Goal: Information Seeking & Learning: Learn about a topic

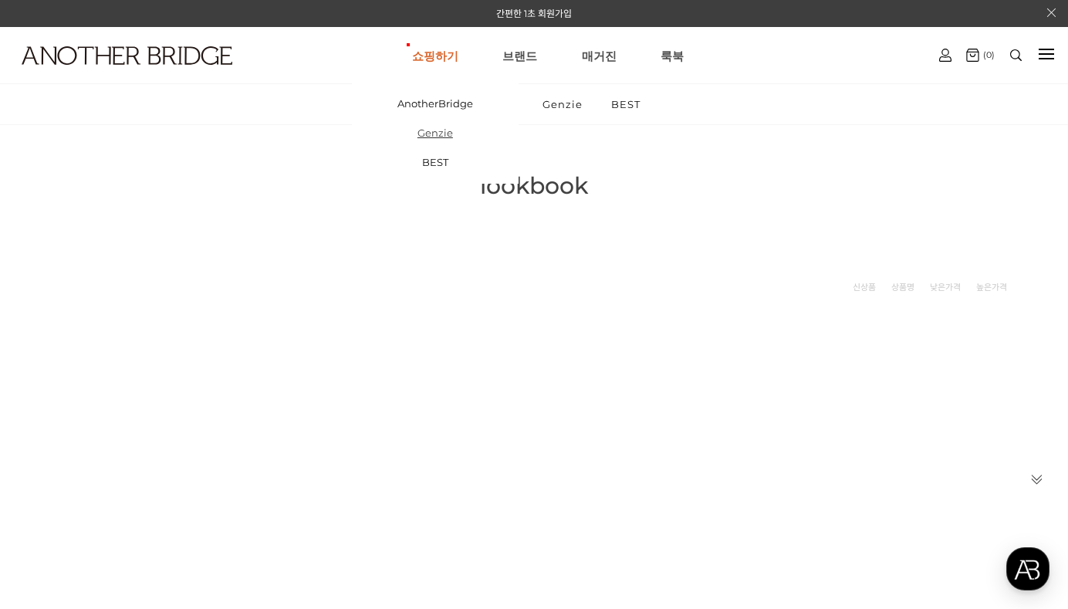
click at [438, 136] on link "Genzie" at bounding box center [435, 132] width 167 height 29
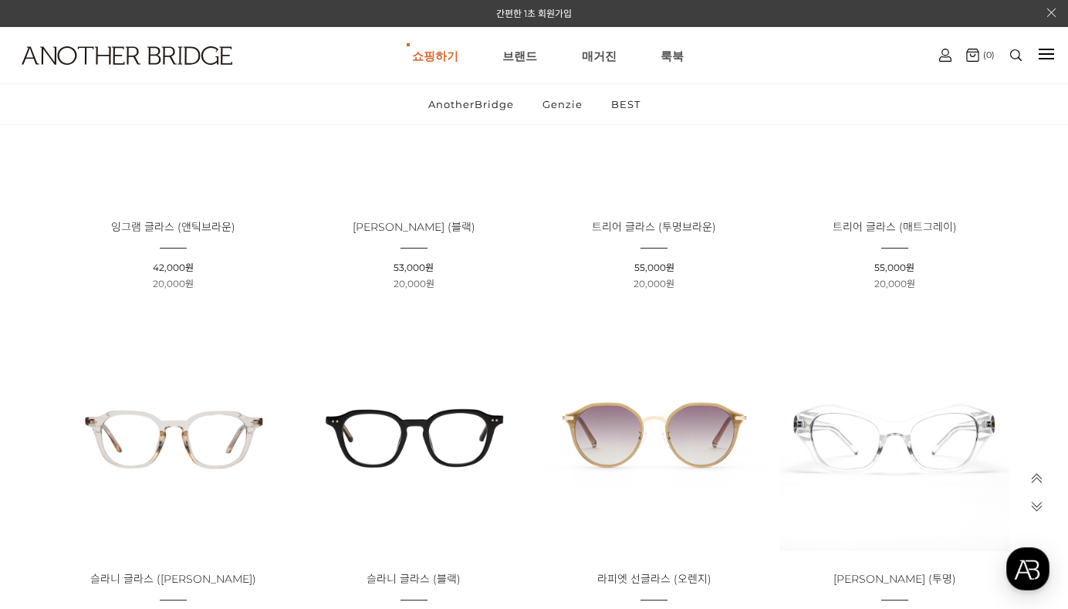
scroll to position [3087, 0]
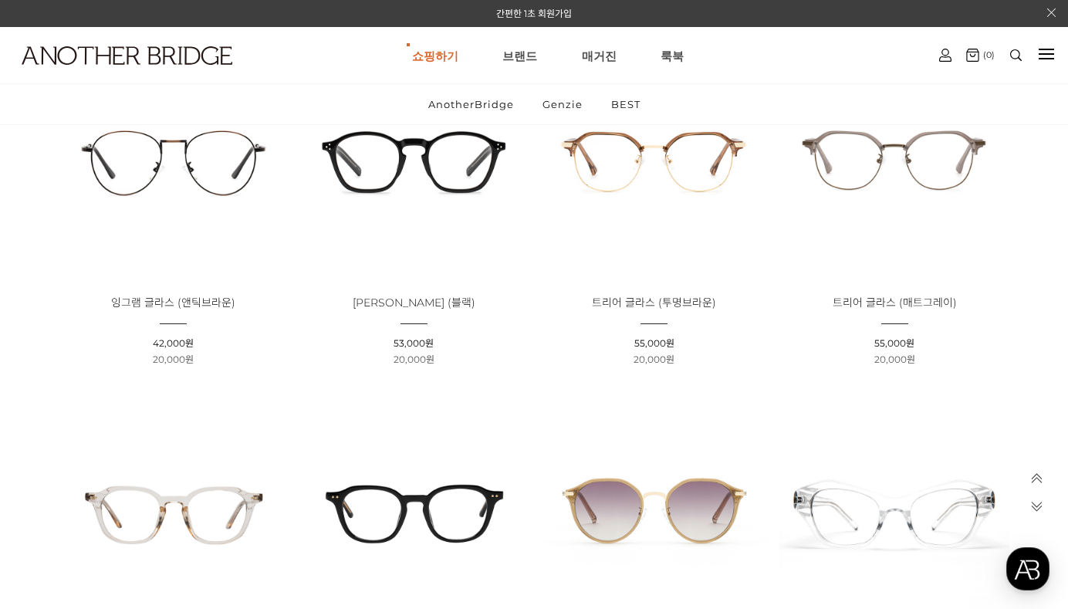
click at [440, 158] on img at bounding box center [413, 159] width 229 height 229
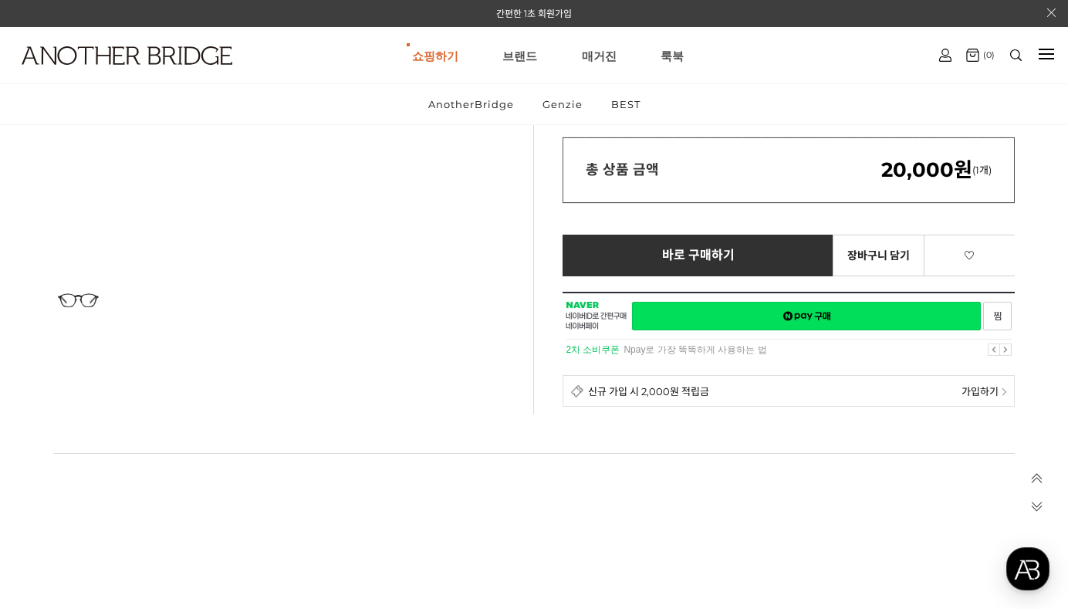
scroll to position [79, 0]
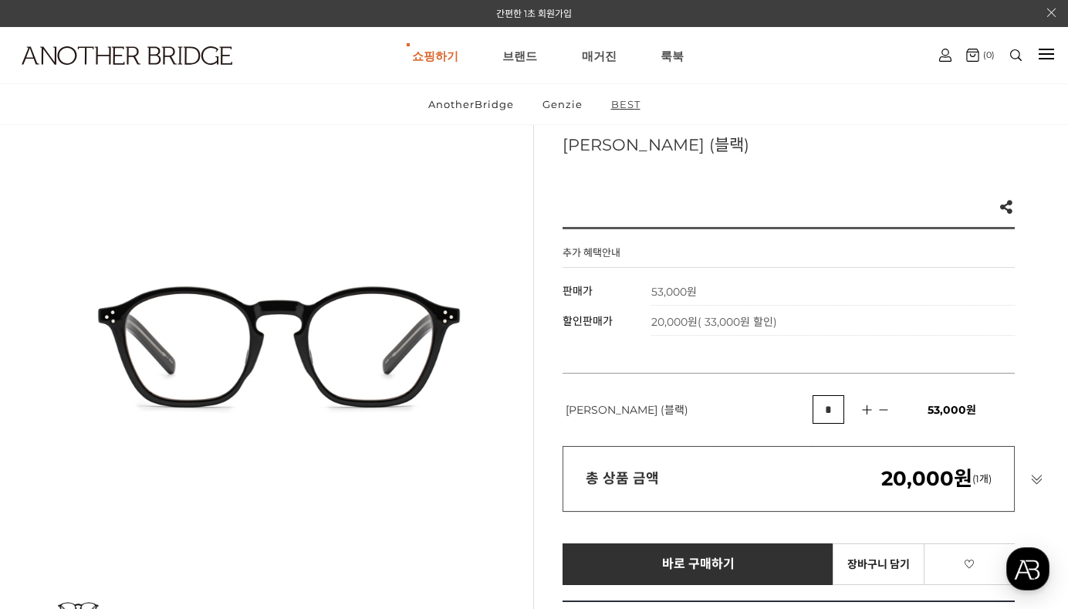
click at [623, 96] on link "BEST" at bounding box center [626, 104] width 56 height 40
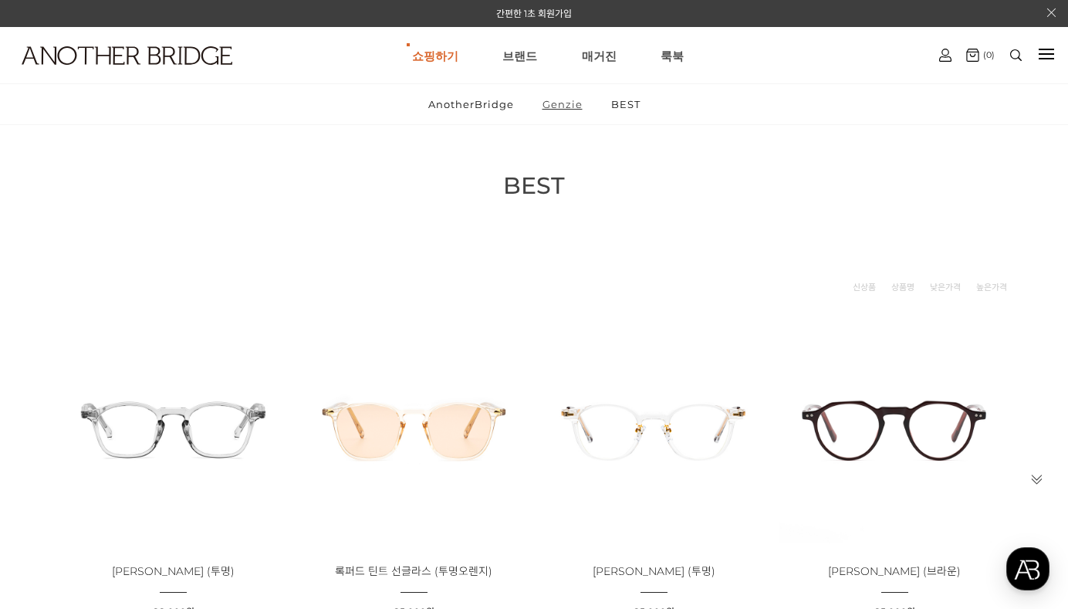
click at [553, 96] on link "Genzie" at bounding box center [562, 104] width 66 height 40
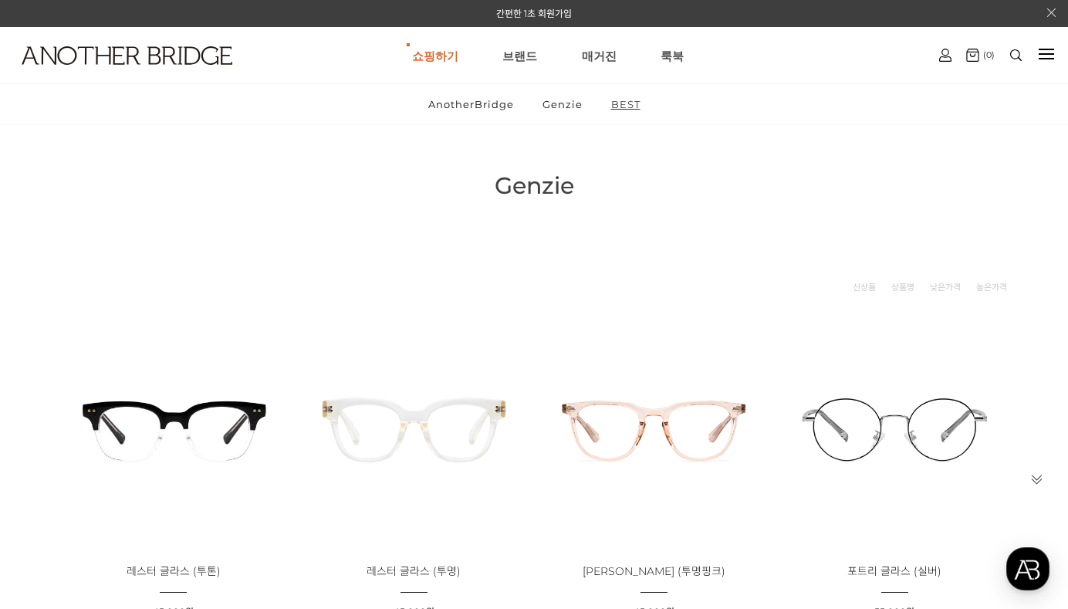
click at [614, 109] on link "BEST" at bounding box center [626, 104] width 56 height 40
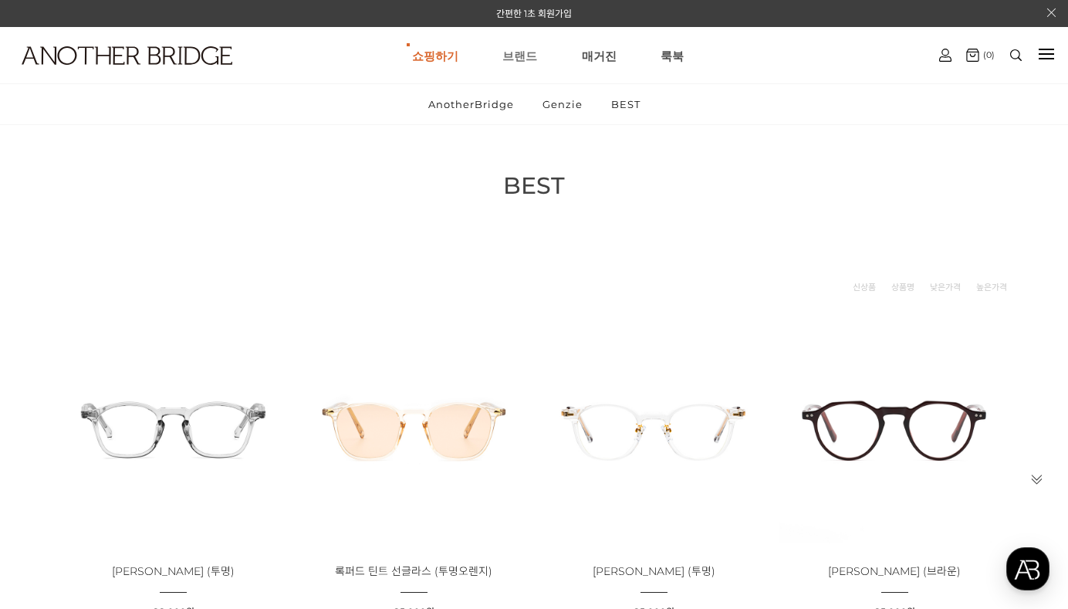
click at [527, 53] on link "브랜드" at bounding box center [519, 56] width 35 height 56
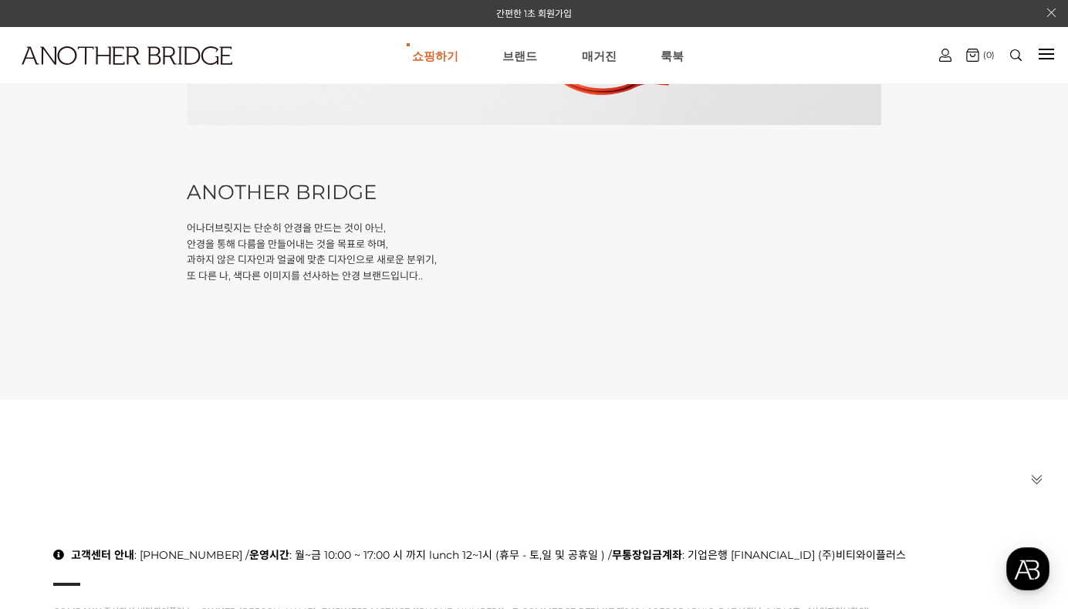
scroll to position [191, 0]
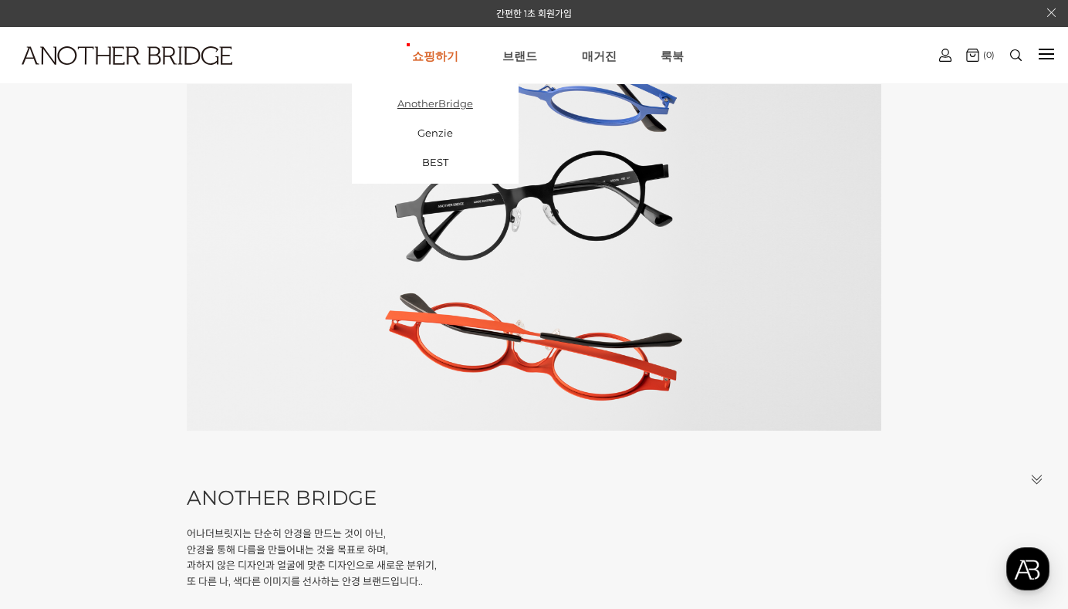
click at [440, 110] on link "AnotherBridge" at bounding box center [435, 103] width 167 height 29
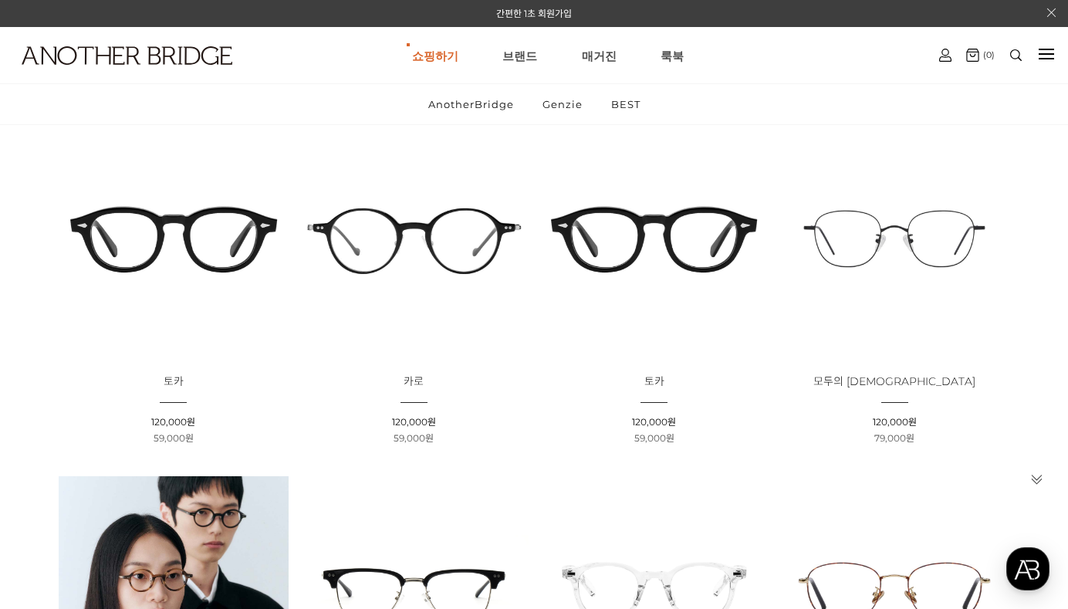
scroll to position [232, 0]
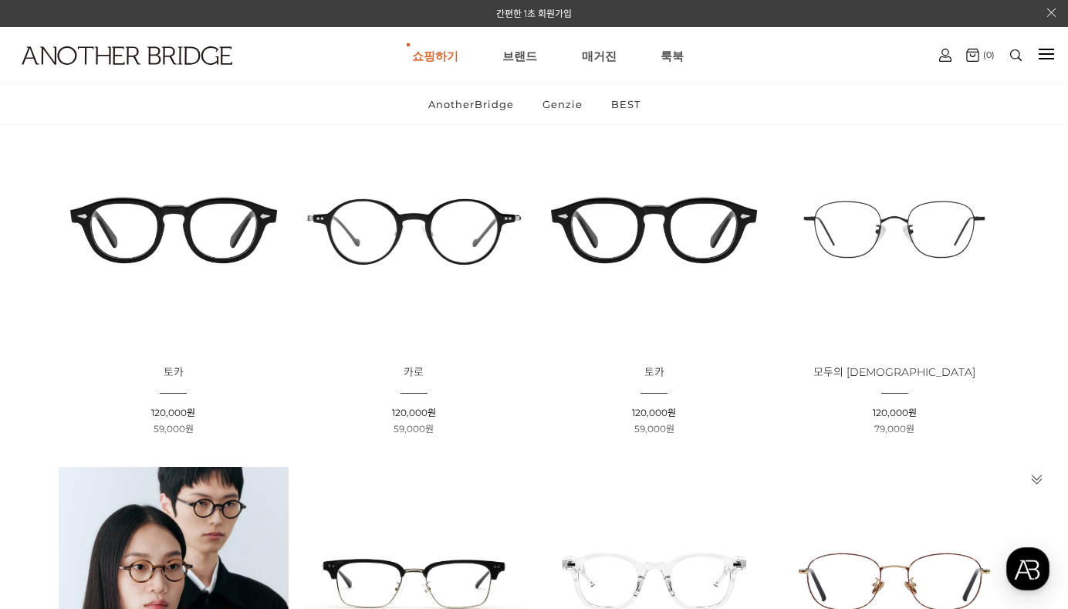
click at [685, 237] on img at bounding box center [654, 229] width 229 height 229
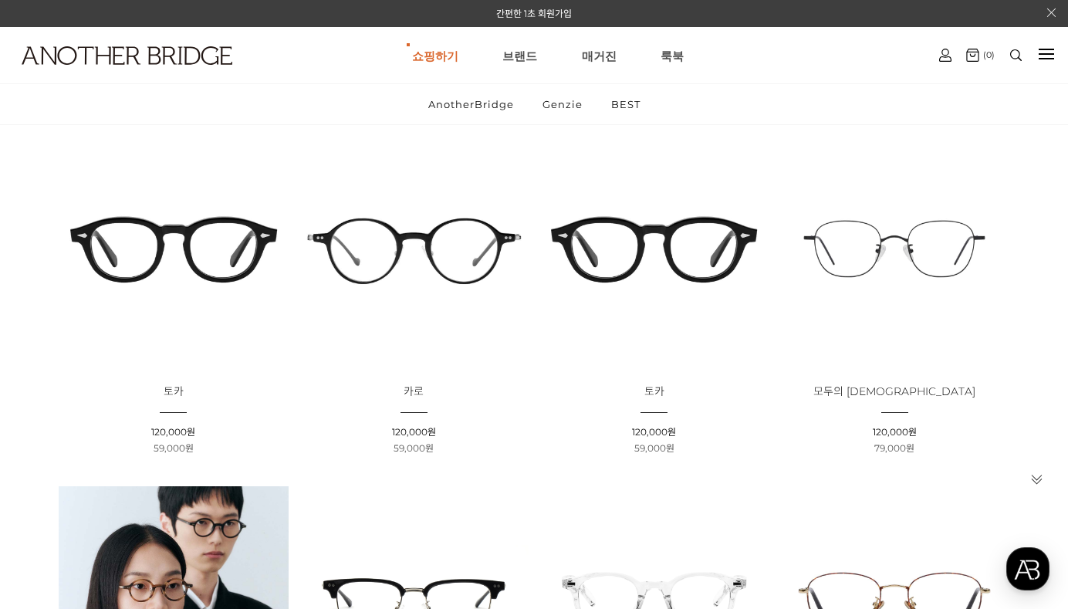
click at [226, 256] on img at bounding box center [173, 248] width 229 height 229
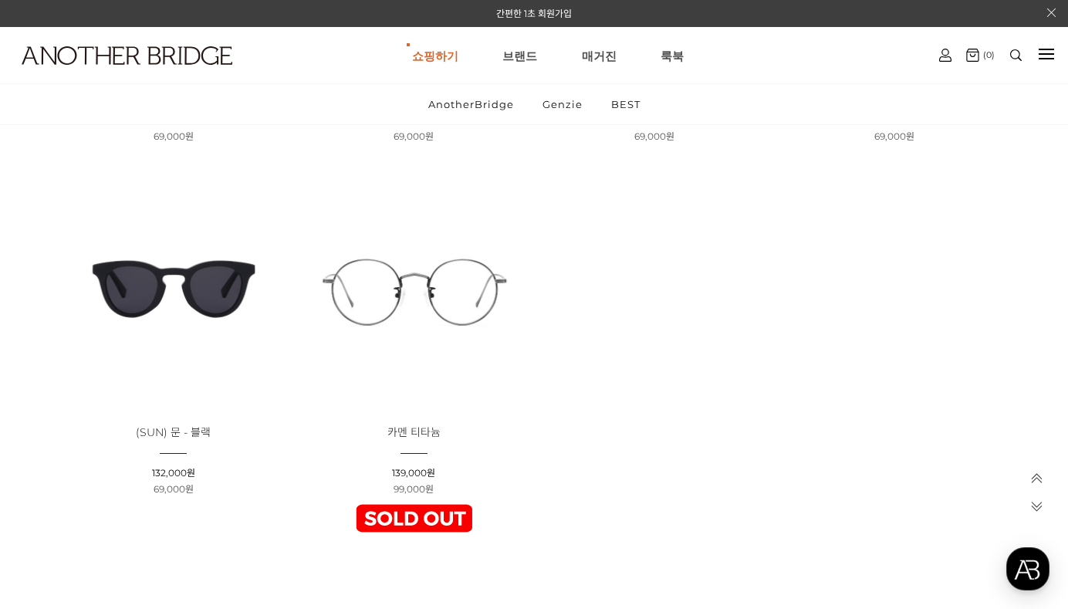
scroll to position [2991, 0]
